Goal: Task Accomplishment & Management: Complete application form

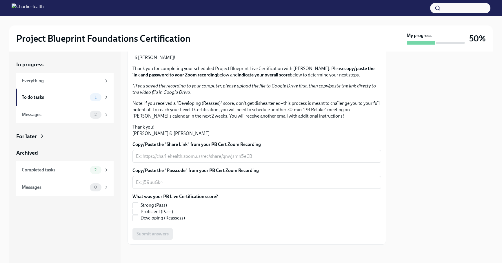
scroll to position [101, 0]
click at [135, 211] on input "Proficient (Pass)" at bounding box center [135, 211] width 5 height 5
checkbox input "true"
click at [276, 213] on div "What was your PB Live Certification score? Strong (Pass) Proficient (Pass) Deve…" at bounding box center [256, 208] width 249 height 28
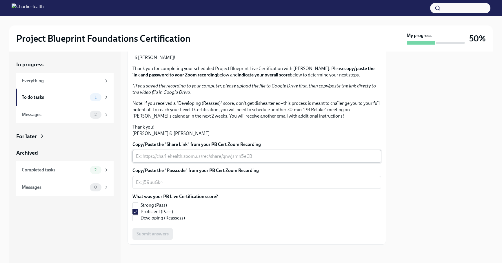
click at [161, 160] on textarea "Copy/Paste the "Share Link" from your PB Cert Zoom Recording" at bounding box center [257, 156] width 242 height 7
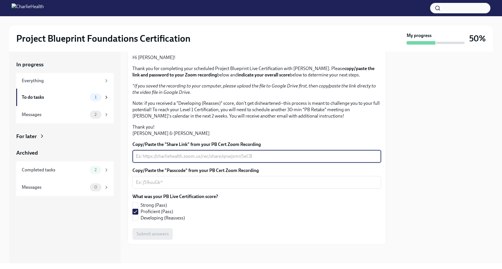
paste textarea "[URL][DOMAIN_NAME] Passcode: Zdv&6T0g"
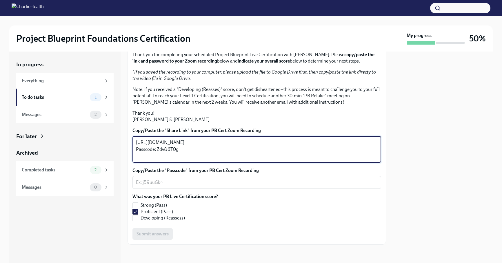
type textarea "[URL][DOMAIN_NAME] Passcode: Zdv&6T0g"
click at [192, 186] on textarea "Copy/Paste the "Passcode" from your PB Cert Zoom Recording" at bounding box center [257, 182] width 242 height 7
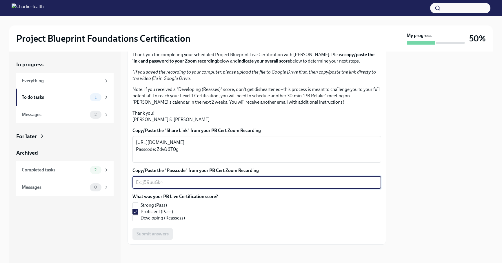
paste textarea "Zdv&6T0g"
type textarea "Zdv&6T0g"
click at [159, 234] on span "Submit answers" at bounding box center [152, 234] width 32 height 6
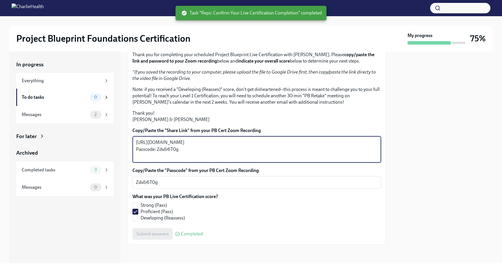
drag, startPoint x: 181, startPoint y: 156, endPoint x: 129, endPoint y: 157, distance: 51.6
click at [129, 157] on div "Hi [PERSON_NAME]! Thank you for completing your scheduled Project Blueprint Liv…" at bounding box center [256, 138] width 258 height 214
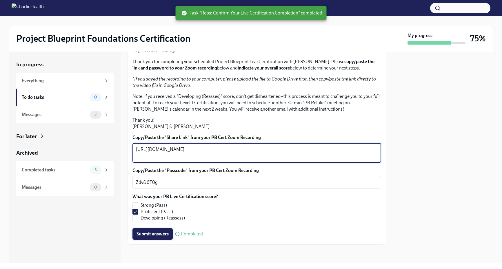
click at [164, 233] on span "Submit answers" at bounding box center [152, 234] width 32 height 6
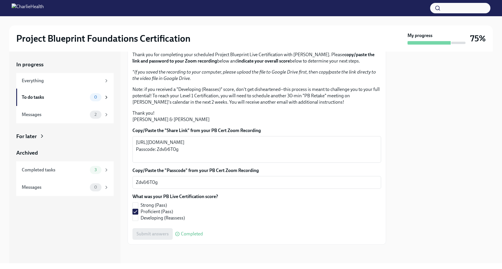
type textarea "[URL][DOMAIN_NAME]"
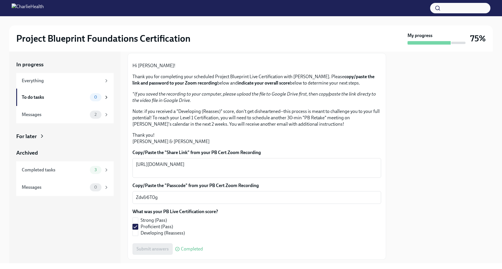
scroll to position [0, 0]
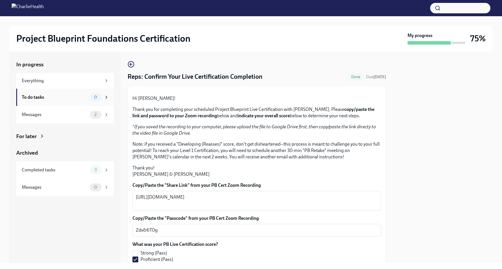
click at [68, 96] on div "To do tasks" at bounding box center [55, 97] width 66 height 6
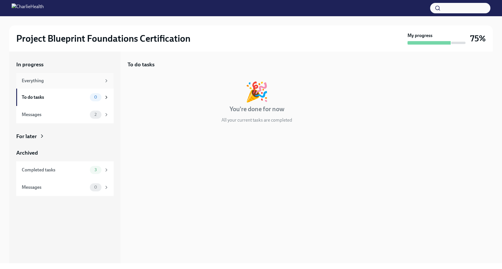
click at [72, 82] on div "Everything" at bounding box center [62, 81] width 80 height 6
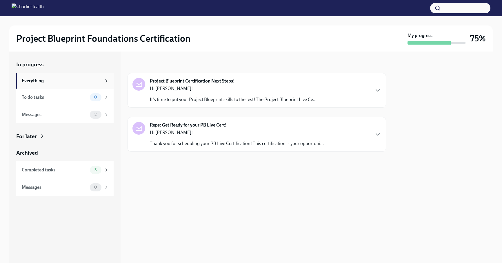
click at [72, 82] on div "Everything" at bounding box center [62, 81] width 80 height 6
click at [64, 115] on div "Messages" at bounding box center [55, 115] width 66 height 6
click at [63, 94] on div "To do tasks 0" at bounding box center [65, 97] width 87 height 8
